Goal: Transaction & Acquisition: Purchase product/service

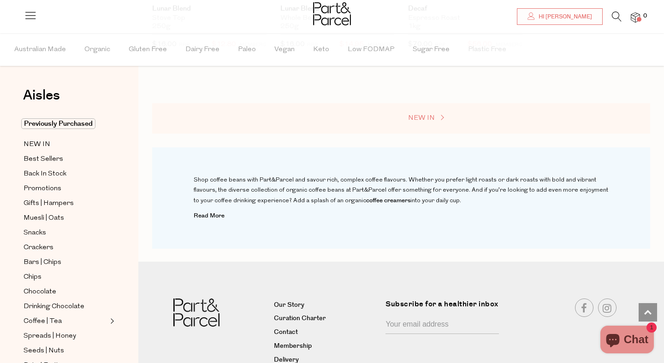
scroll to position [991, 0]
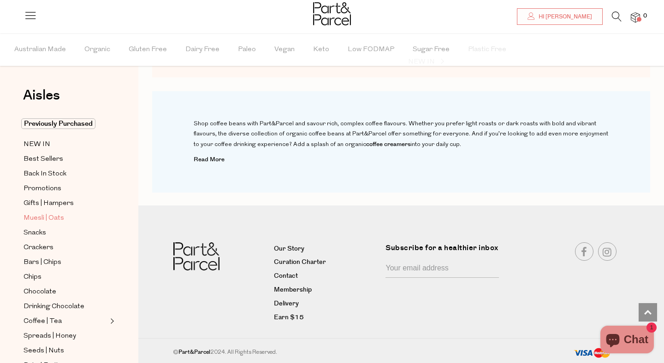
click at [54, 217] on span "Muesli | Oats" at bounding box center [44, 218] width 41 height 11
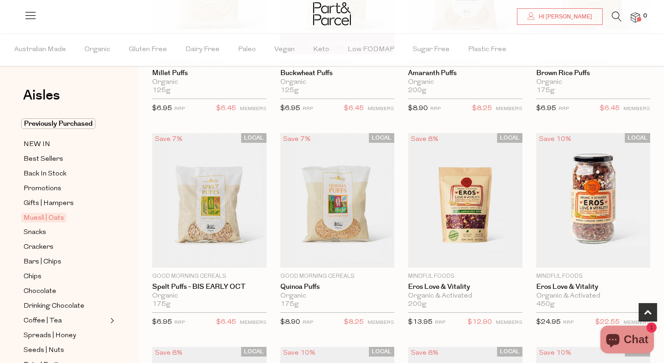
scroll to position [203, 0]
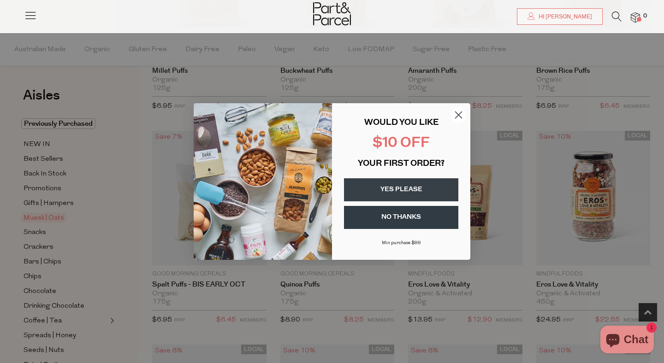
click at [455, 116] on circle "Close dialog" at bounding box center [458, 114] width 15 height 15
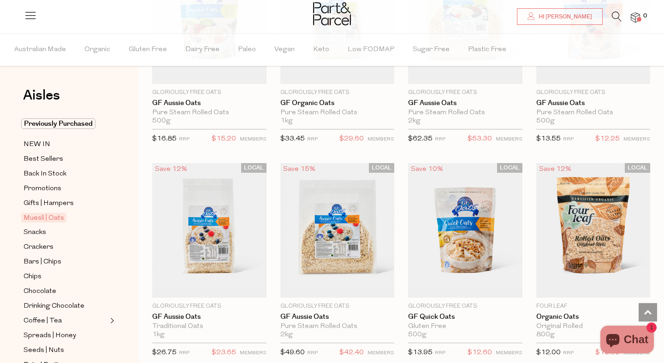
scroll to position [2334, 0]
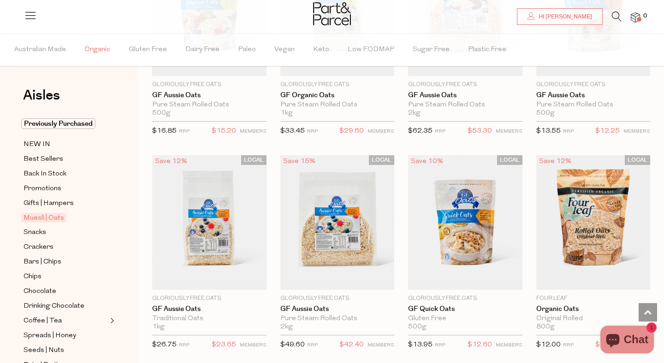
click at [90, 47] on span "Organic" at bounding box center [97, 50] width 26 height 32
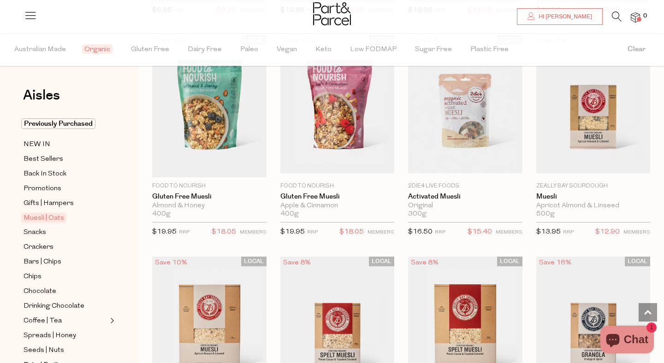
scroll to position [1533, 0]
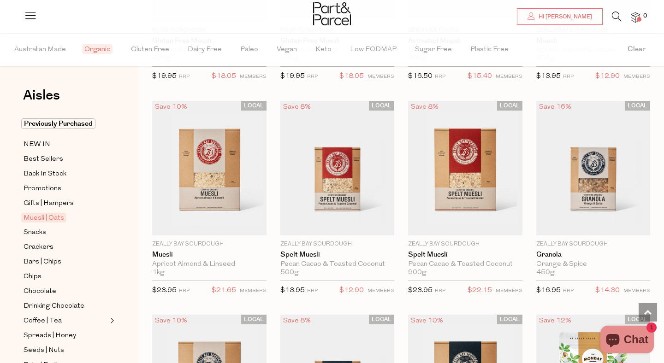
click at [621, 18] on li "0" at bounding box center [630, 18] width 18 height 12
click at [615, 14] on icon at bounding box center [617, 17] width 10 height 10
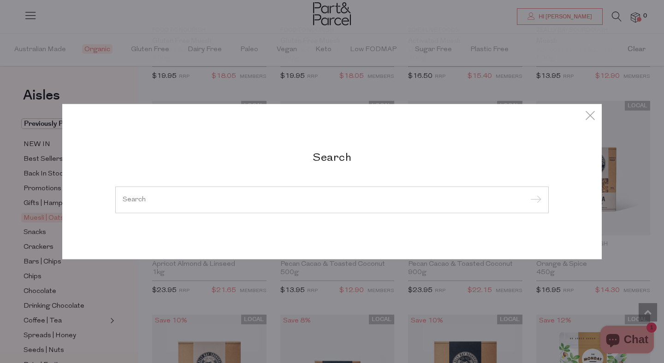
click at [286, 196] on input "search" at bounding box center [332, 199] width 419 height 7
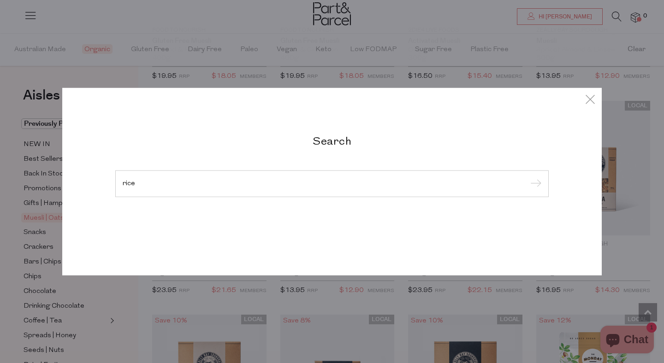
type input "rice"
click at [527, 177] on input "submit" at bounding box center [534, 184] width 14 height 14
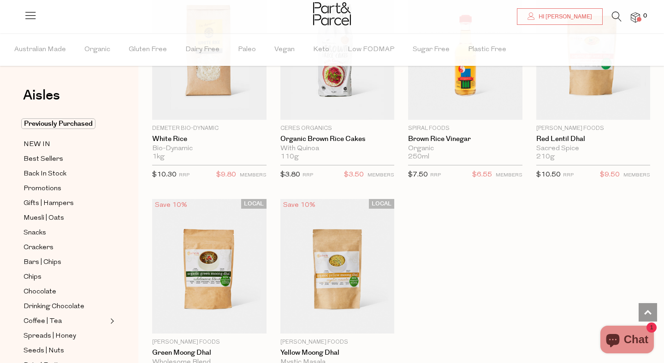
scroll to position [2486, 0]
